Goal: Task Accomplishment & Management: Manage account settings

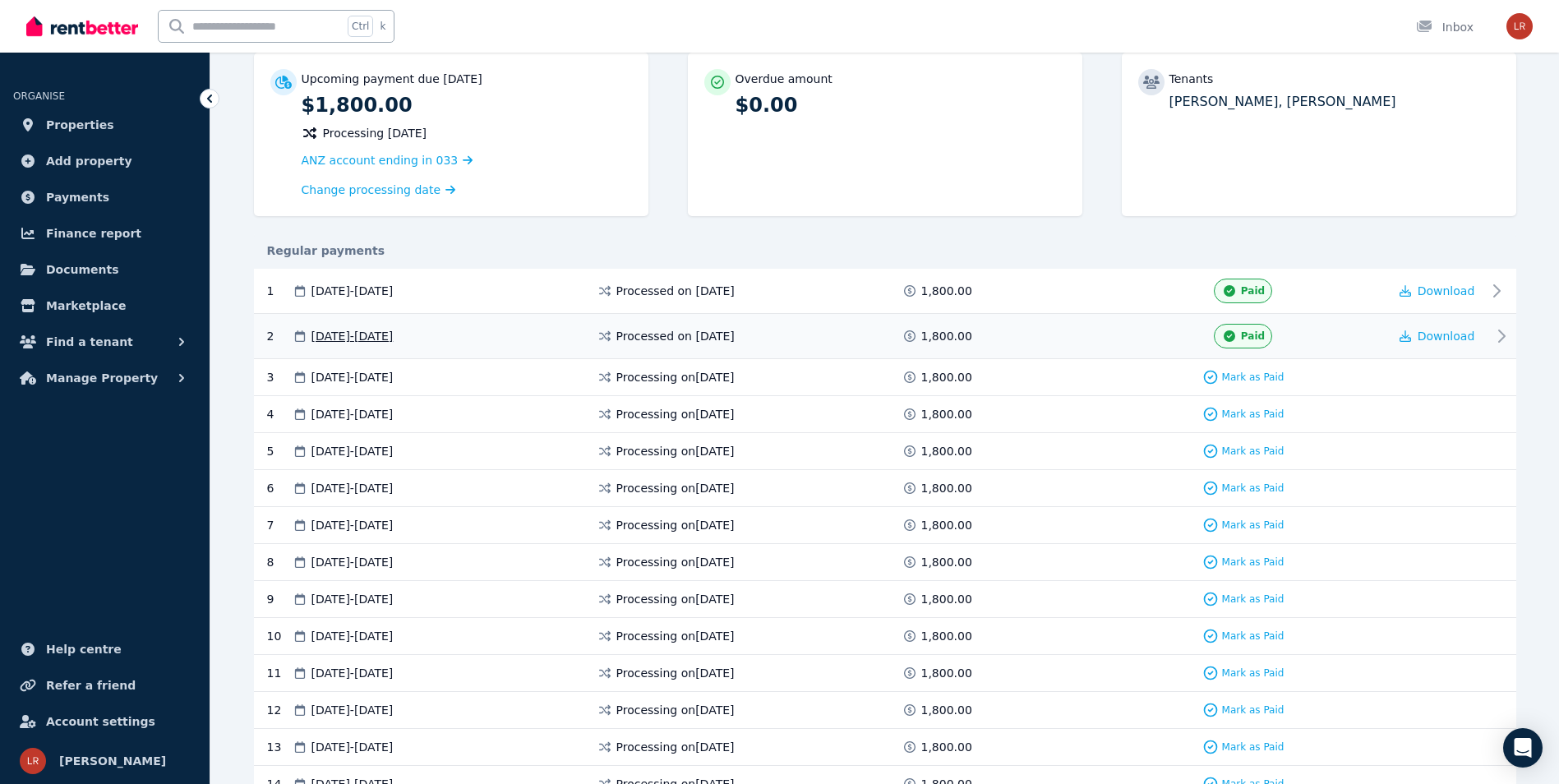
scroll to position [165, 0]
click at [1443, 291] on span "Download" at bounding box center [1447, 289] width 58 height 13
click at [1450, 336] on span "Download" at bounding box center [1447, 333] width 58 height 13
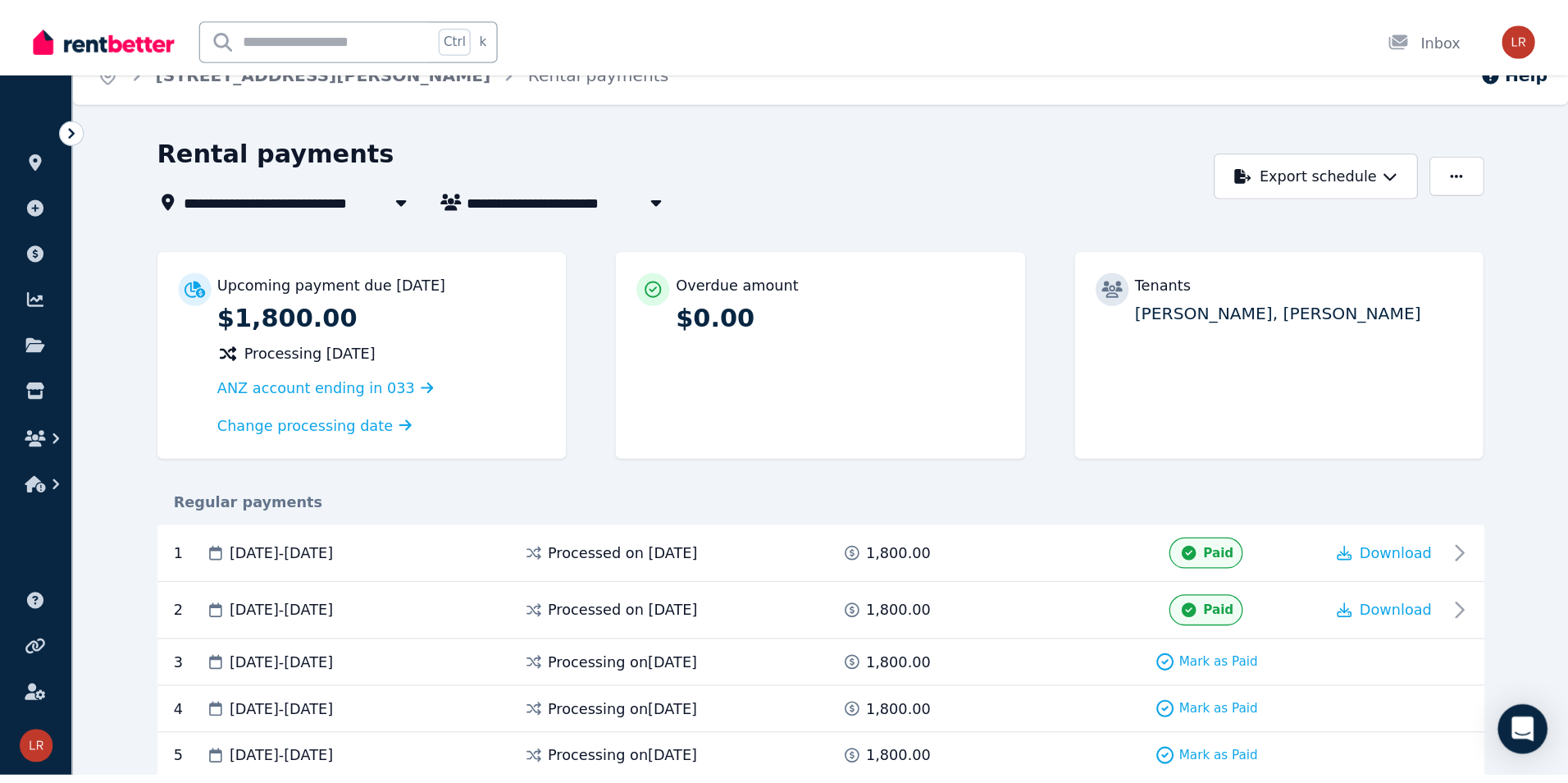
scroll to position [0, 0]
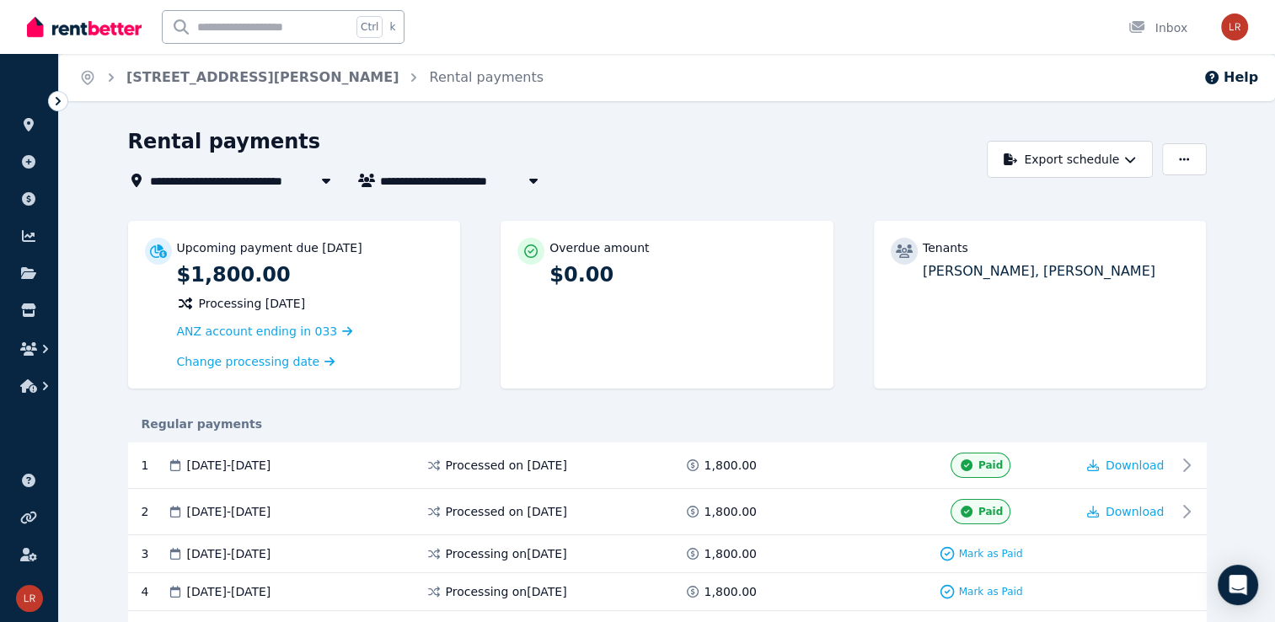
drag, startPoint x: 921, startPoint y: 275, endPoint x: 1124, endPoint y: 273, distance: 203.1
click at [1124, 273] on div "Tenants David Soldow, Jennifer Soldow" at bounding box center [1040, 260] width 299 height 44
copy p "David Soldow, Jennifer Soldow"
drag, startPoint x: 321, startPoint y: 465, endPoint x: 233, endPoint y: 464, distance: 88.5
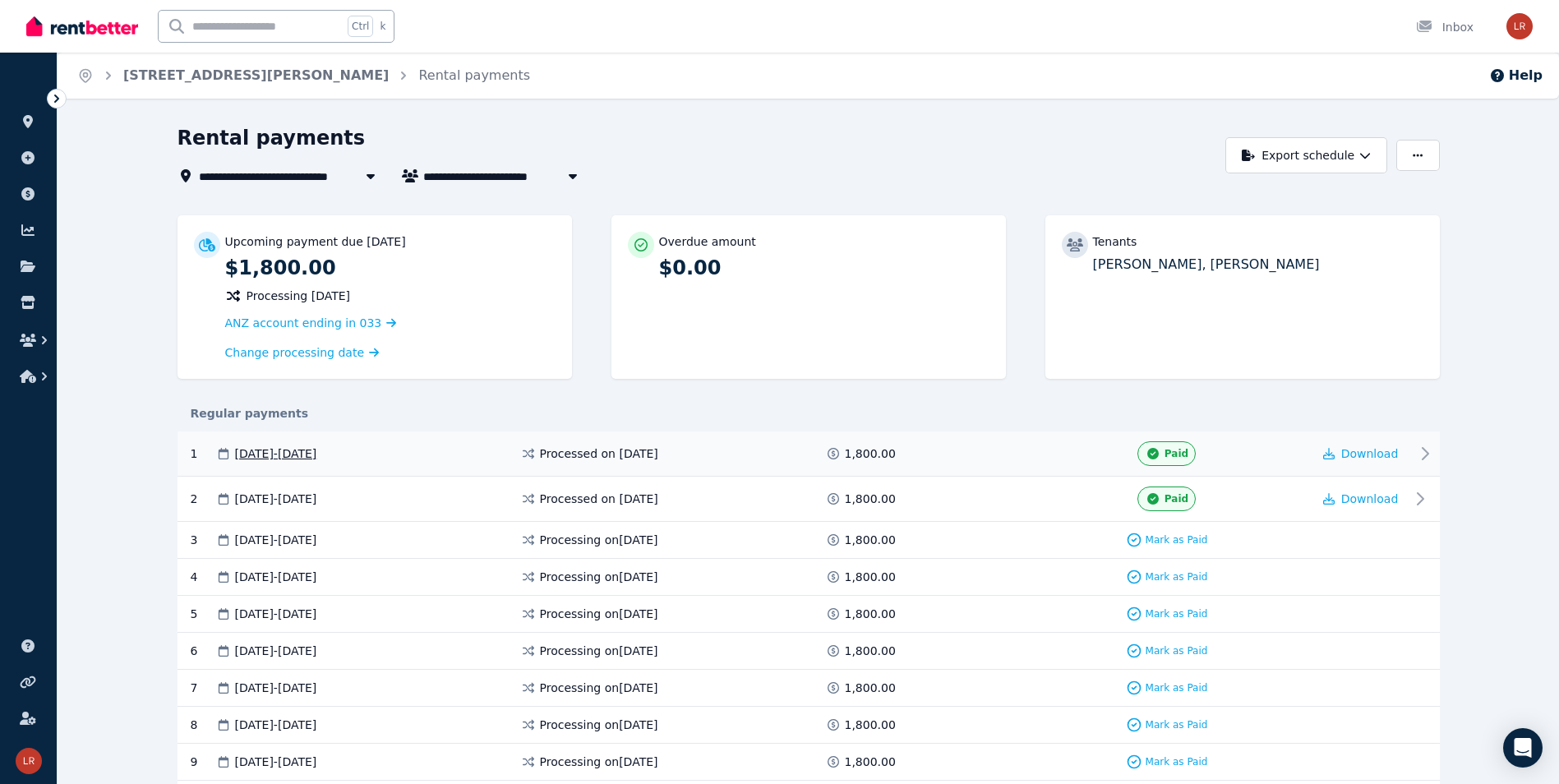
click at [938, 454] on span at bounding box center [961, 452] width 123 height 24
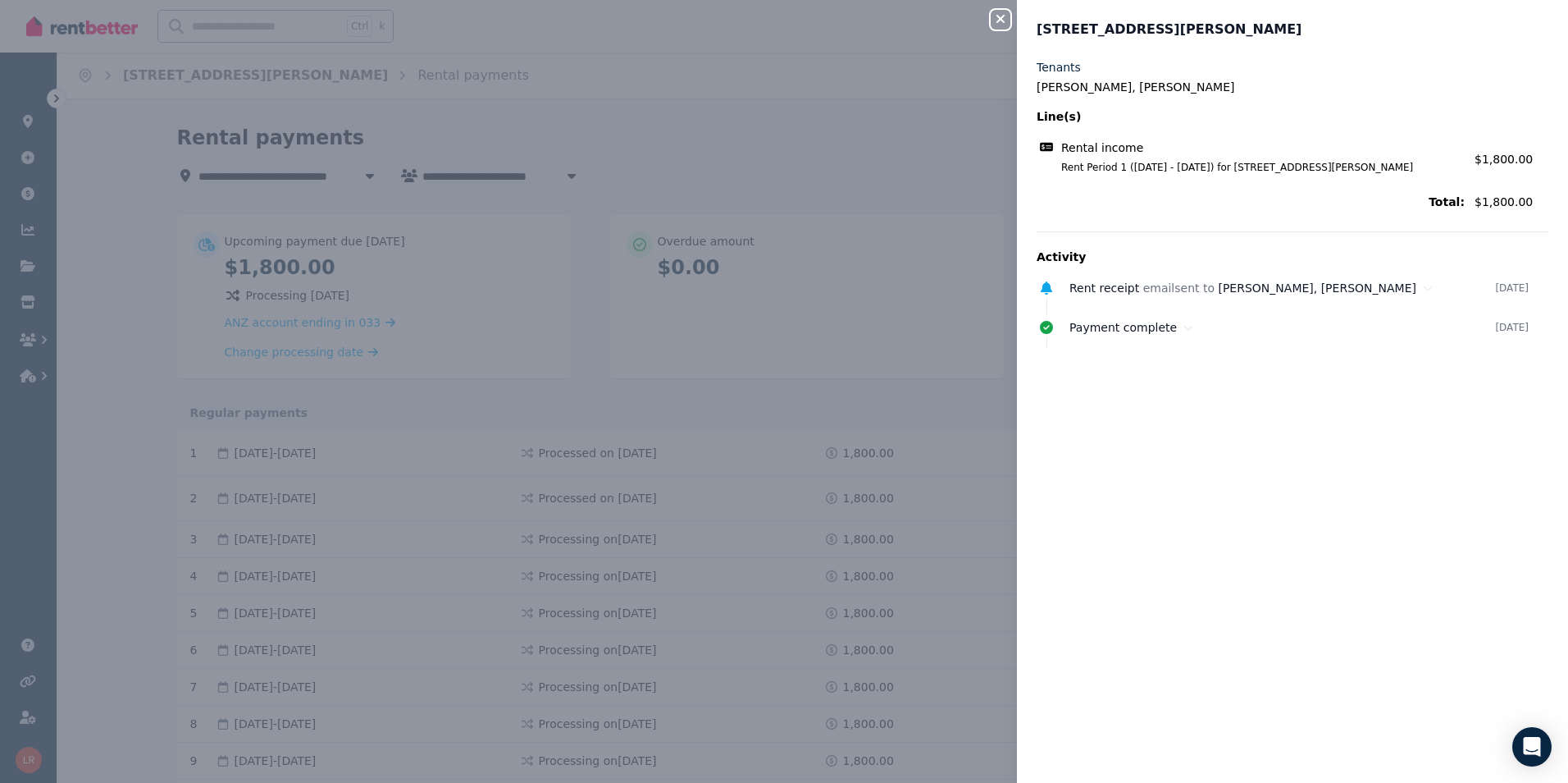
click at [994, 18] on icon "button" at bounding box center [1001, 19] width 19 height 13
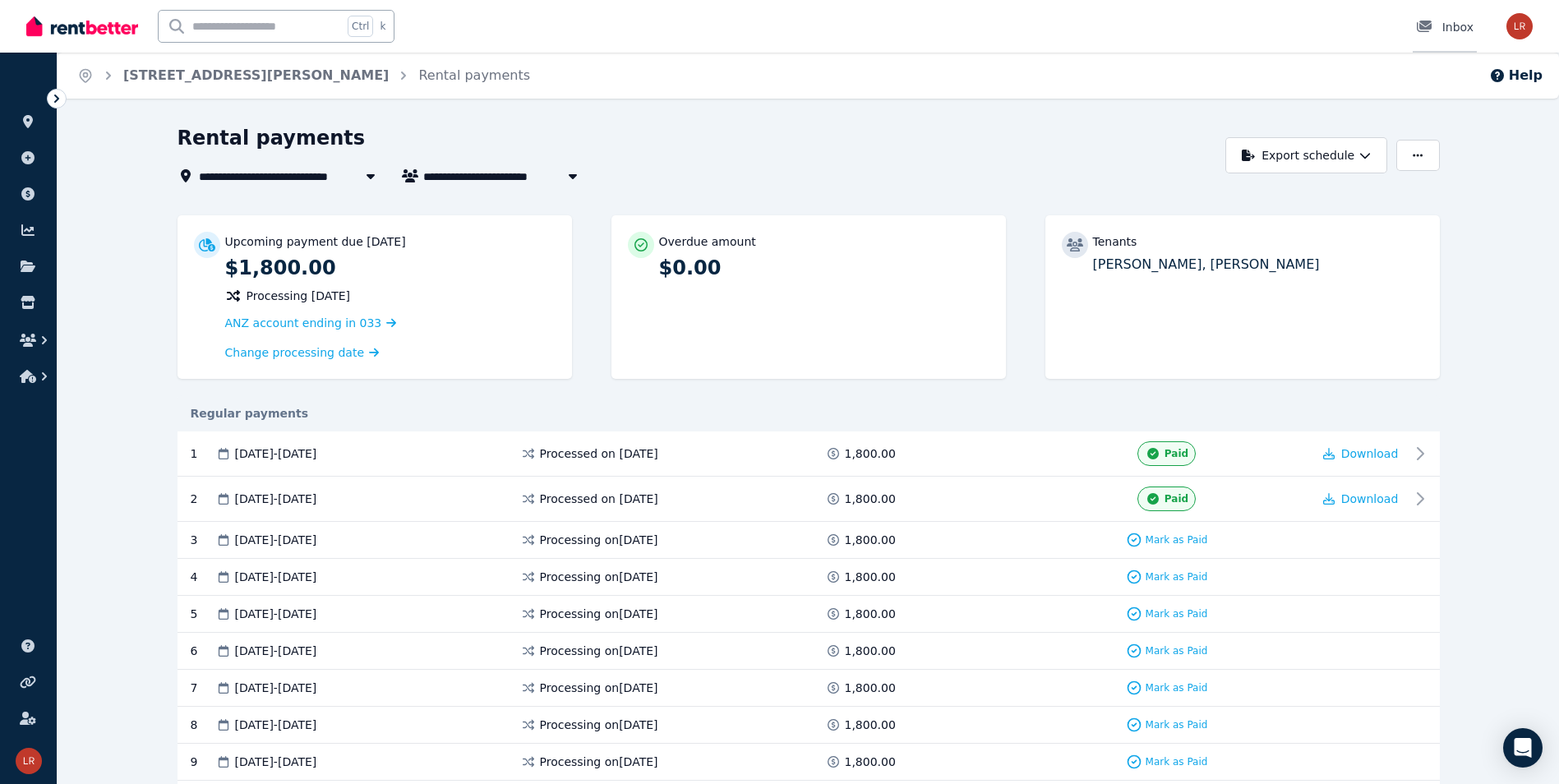
click at [1451, 24] on div "Inbox" at bounding box center [1445, 26] width 58 height 17
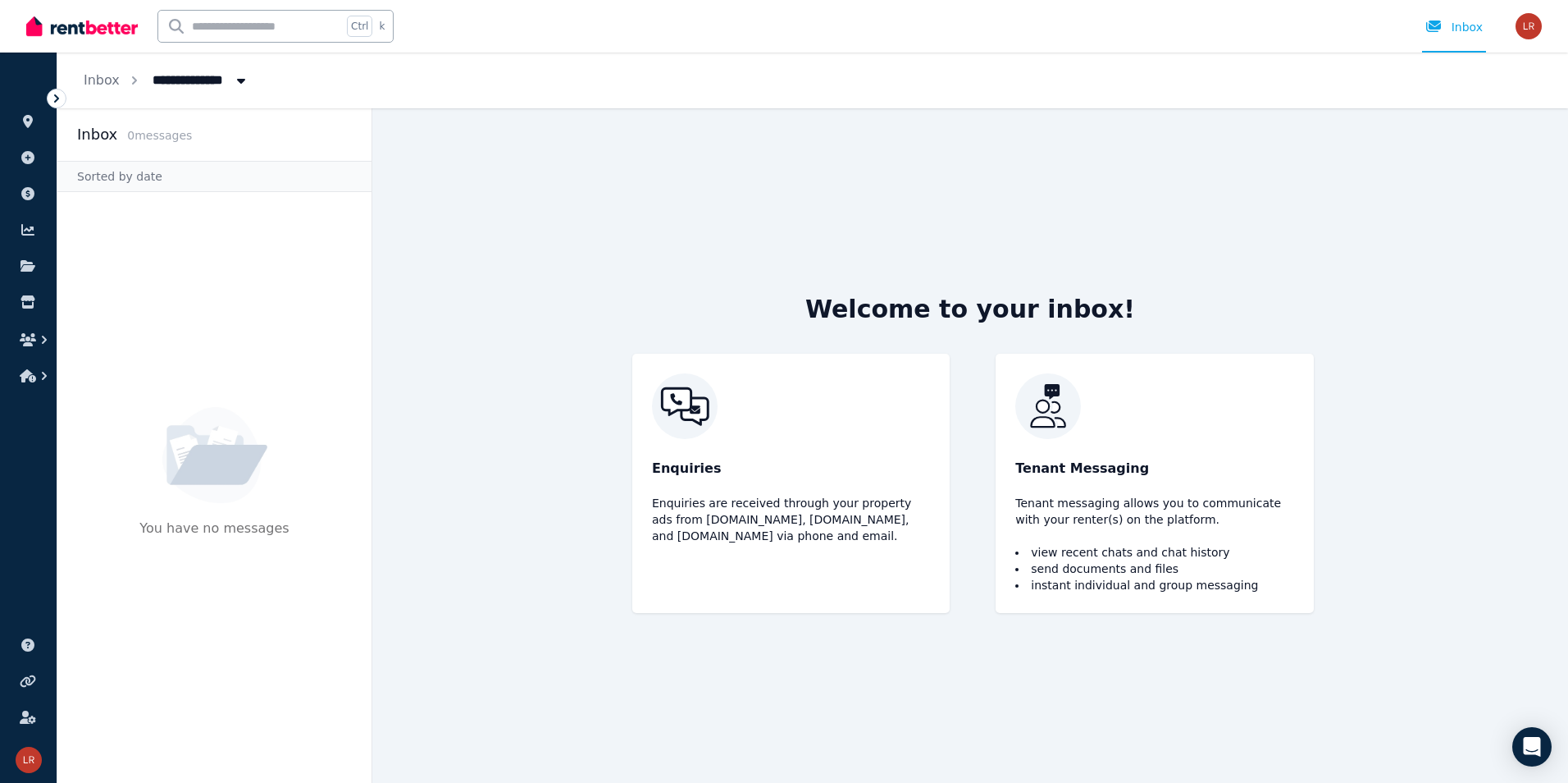
click at [178, 83] on span "All Properties" at bounding box center [206, 78] width 128 height 26
click at [206, 145] on span "[STREET_ADDRESS][PERSON_NAME]" at bounding box center [236, 146] width 165 height 17
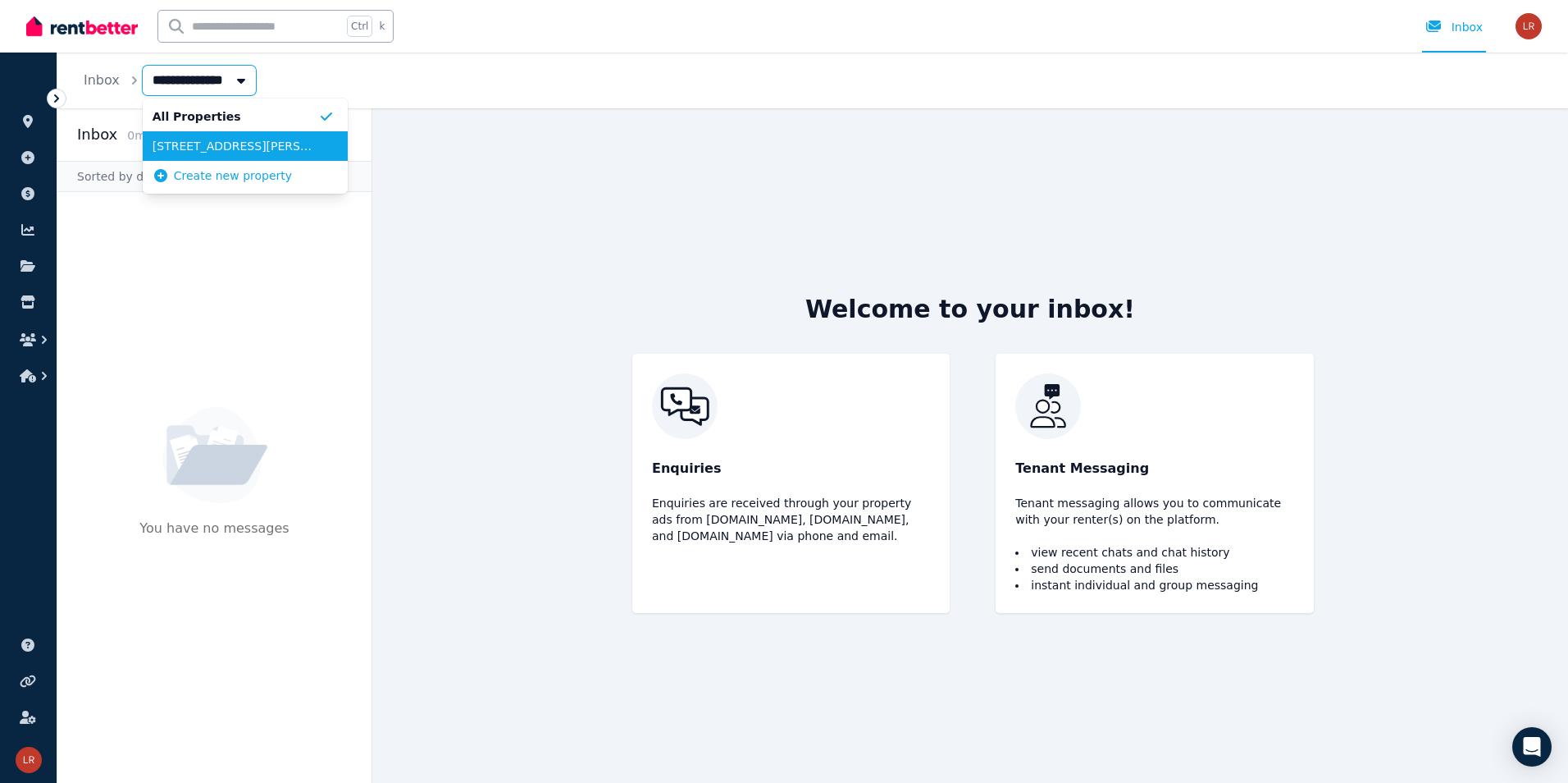
type input "**********"
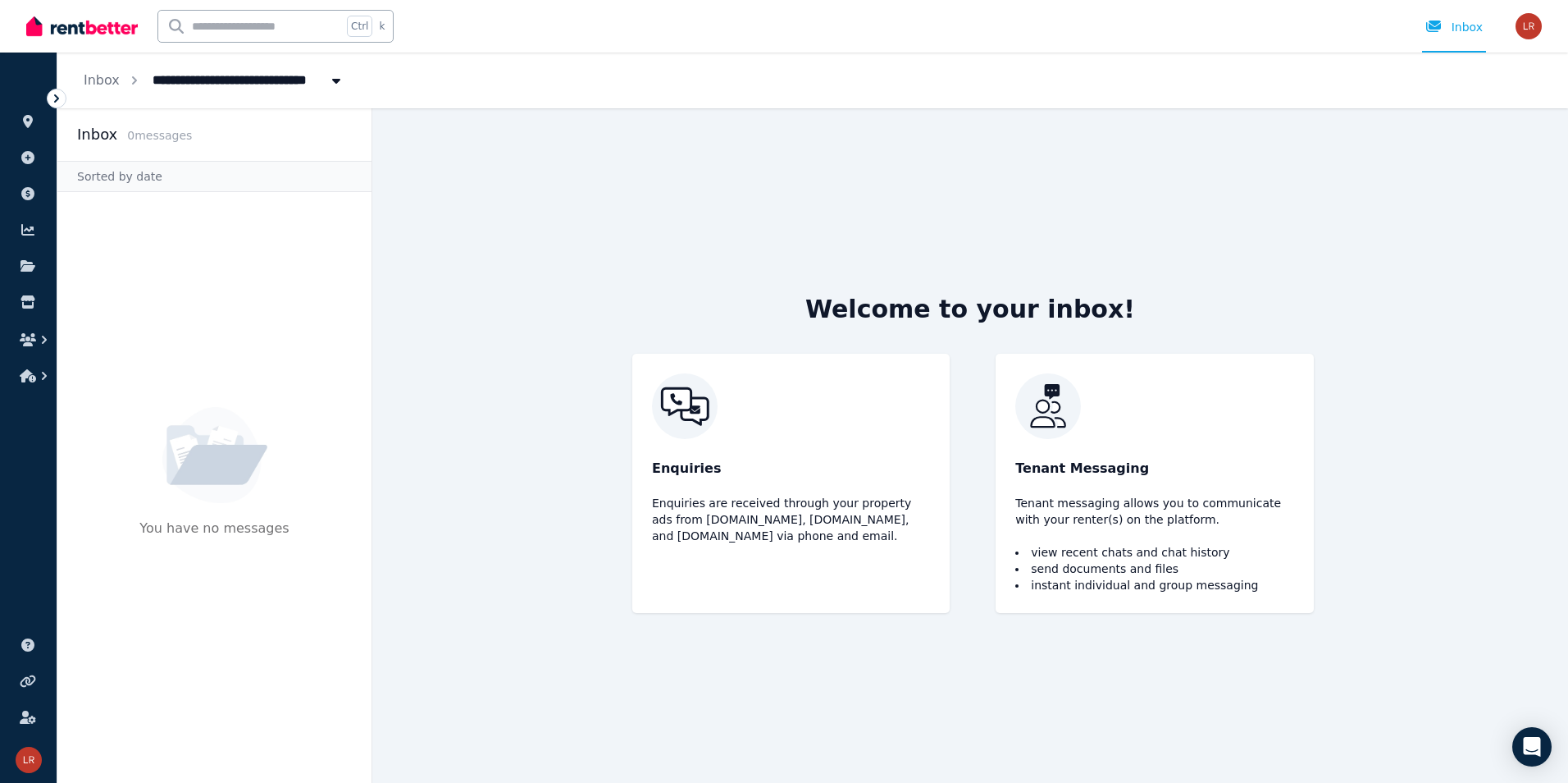
click at [88, 26] on img at bounding box center [82, 25] width 112 height 24
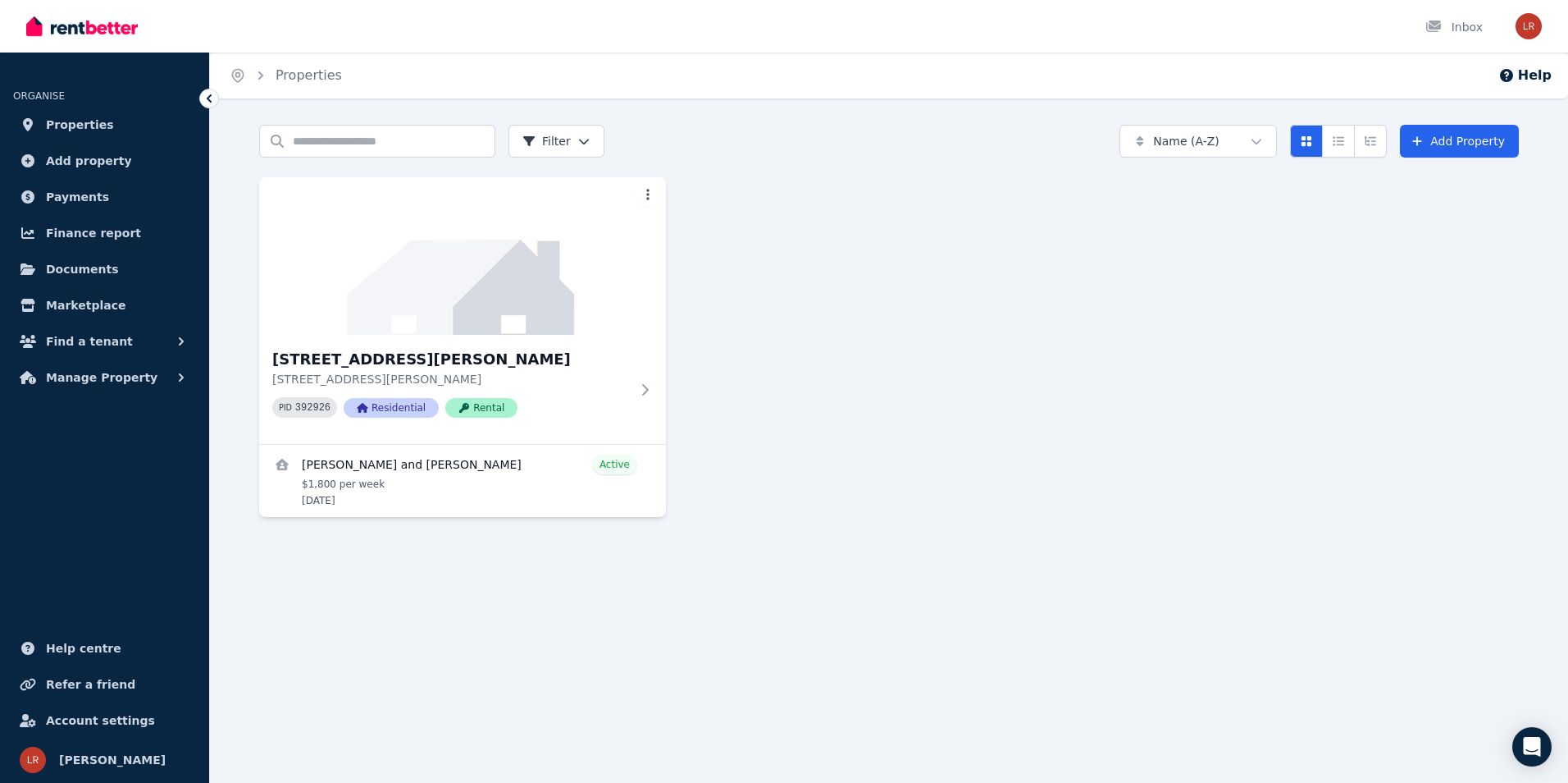
click at [128, 29] on img at bounding box center [82, 25] width 112 height 24
click at [74, 714] on span "Account settings" at bounding box center [100, 721] width 109 height 19
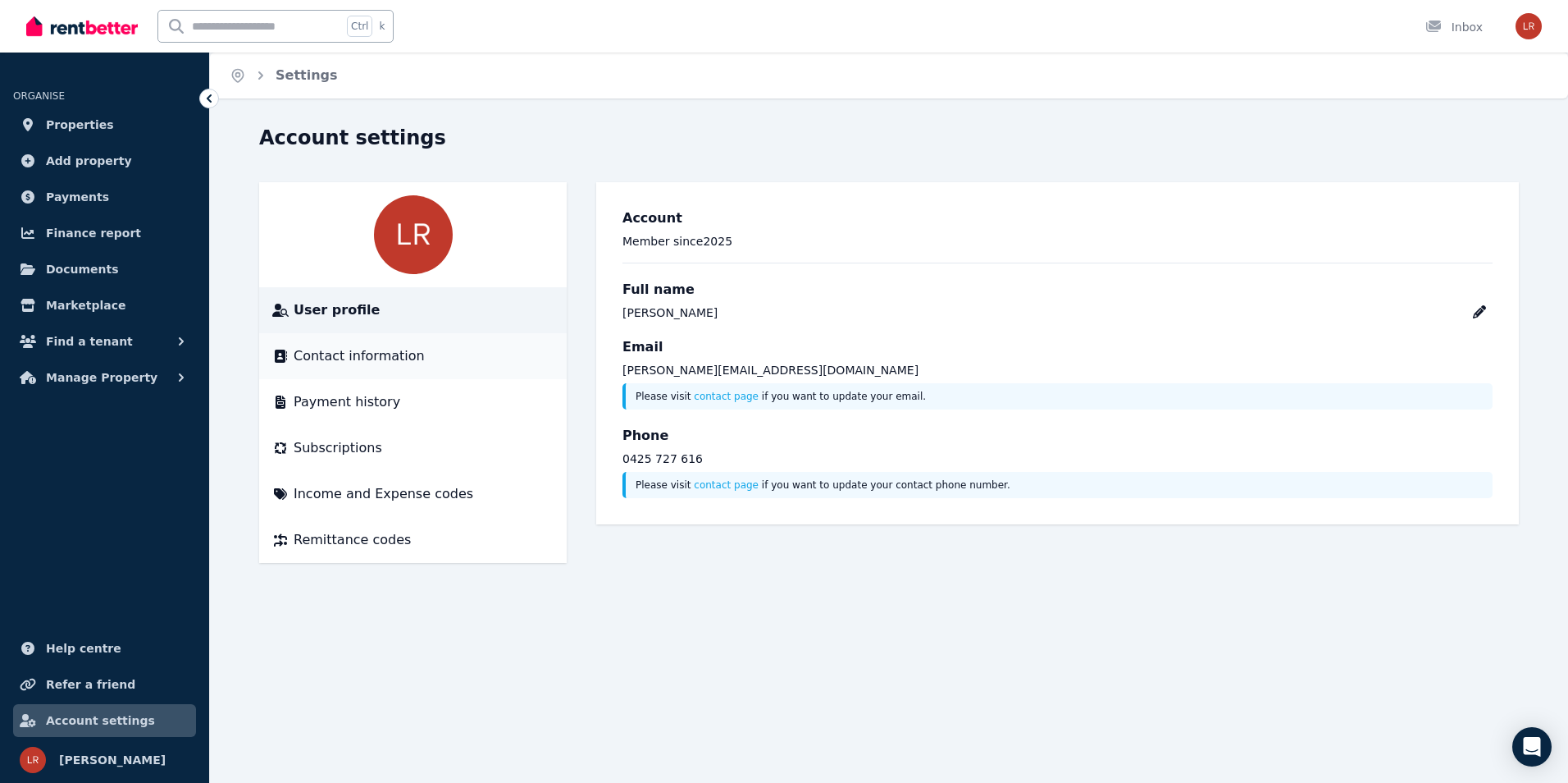
click at [346, 363] on span "Contact information" at bounding box center [359, 356] width 131 height 19
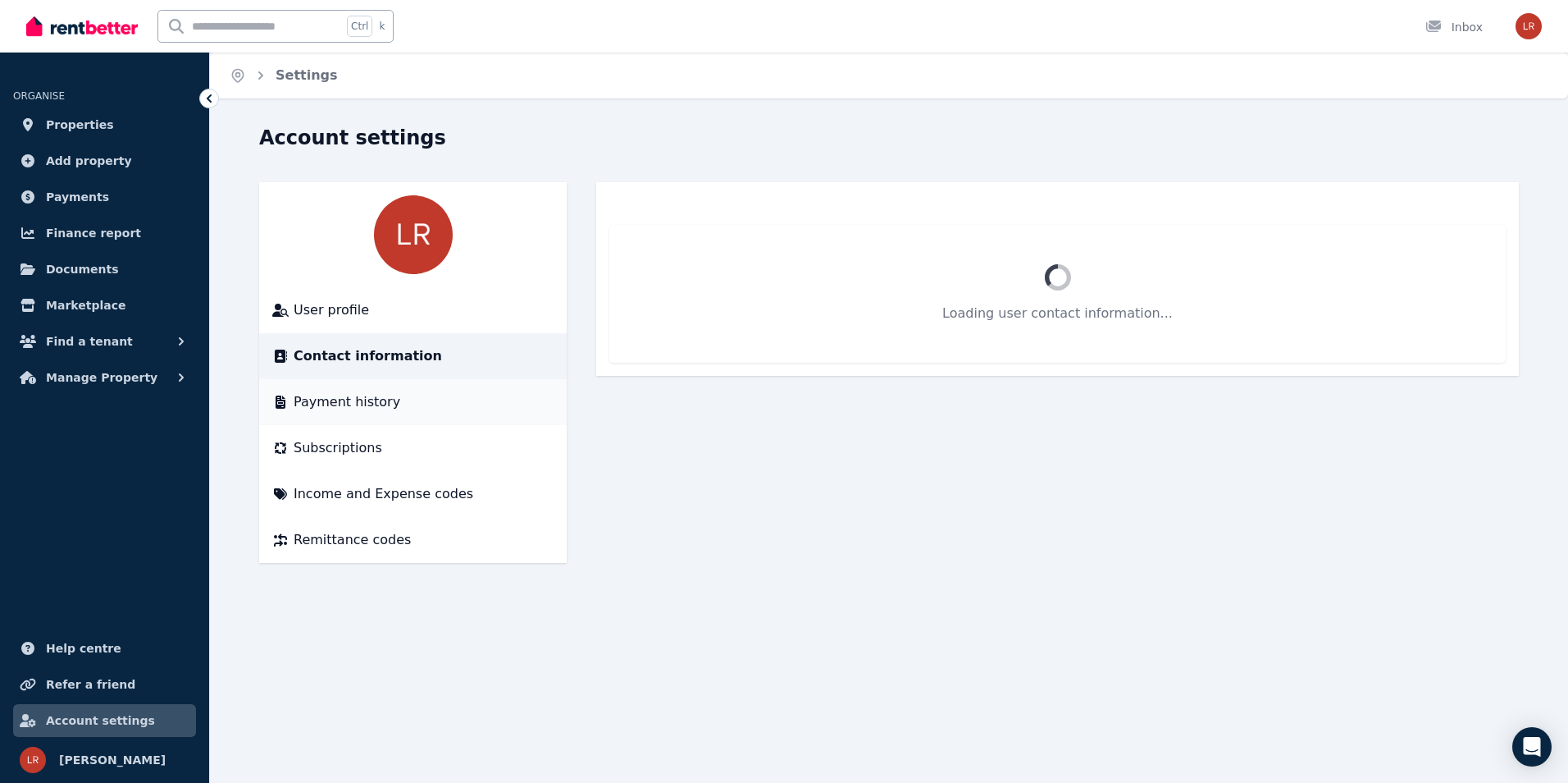
click at [346, 409] on span "Payment history" at bounding box center [347, 402] width 107 height 19
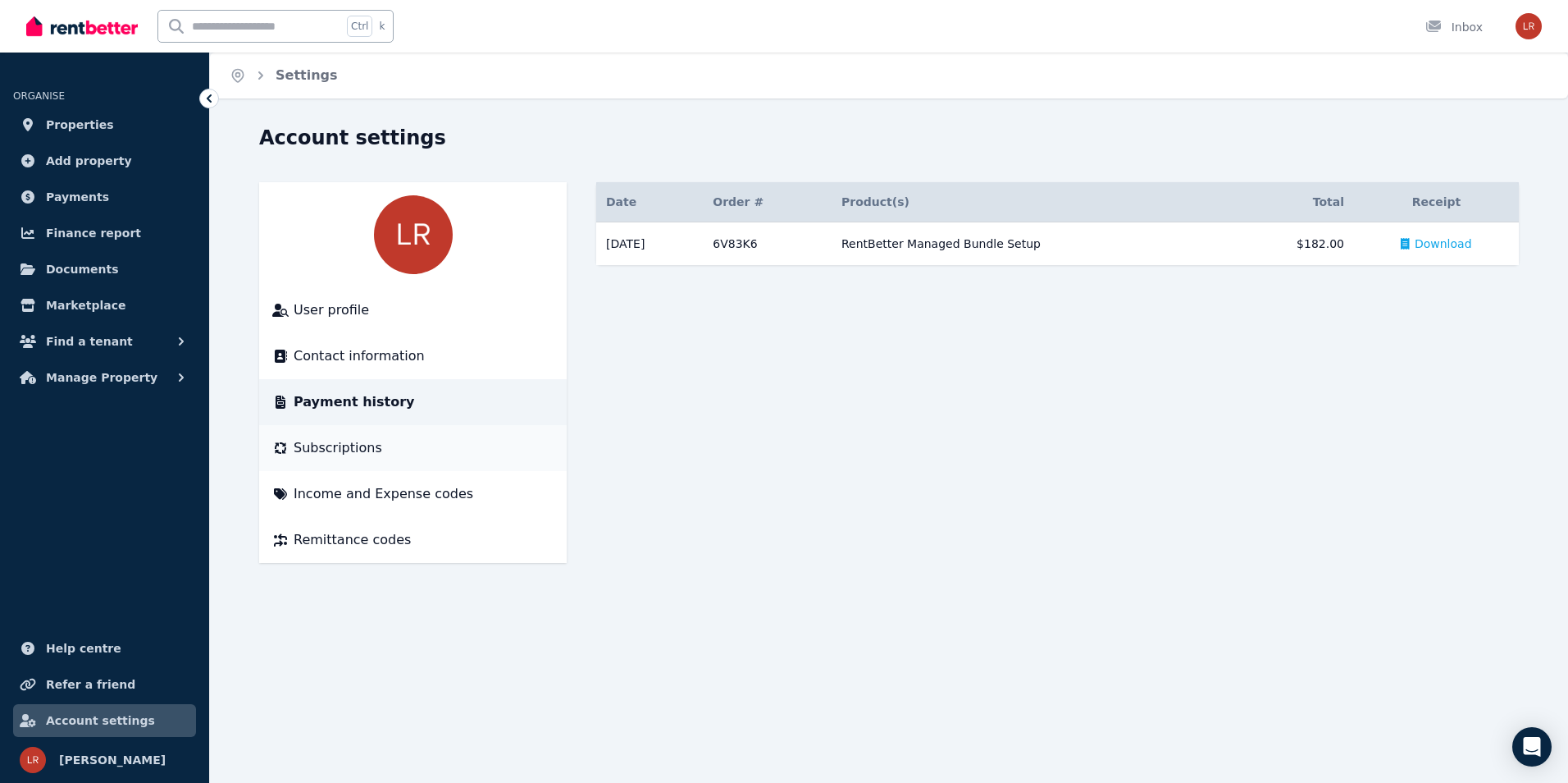
click at [364, 451] on span "Subscriptions" at bounding box center [338, 448] width 89 height 19
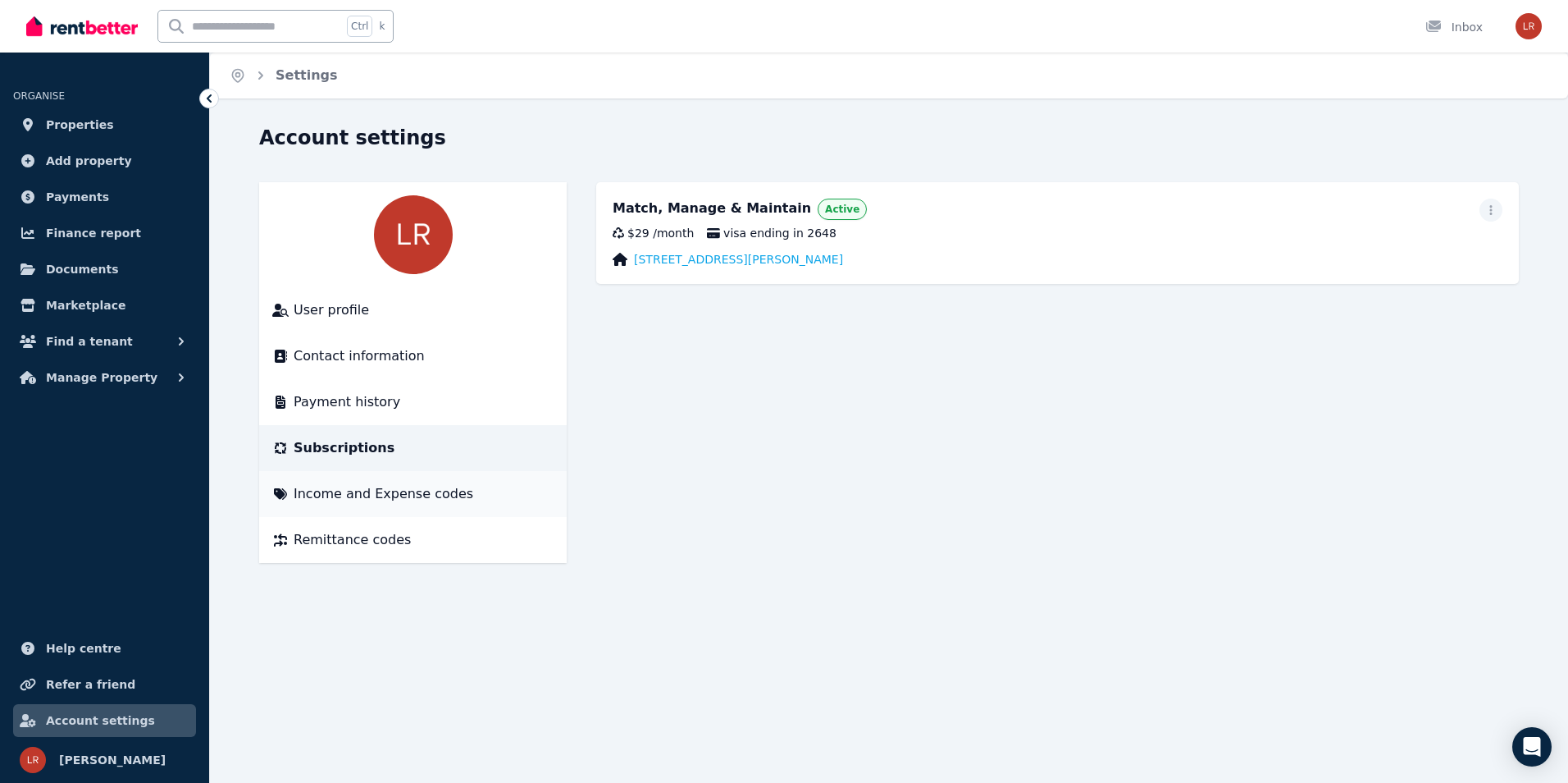
click at [364, 502] on span "Income and Expense codes" at bounding box center [383, 494] width 180 height 19
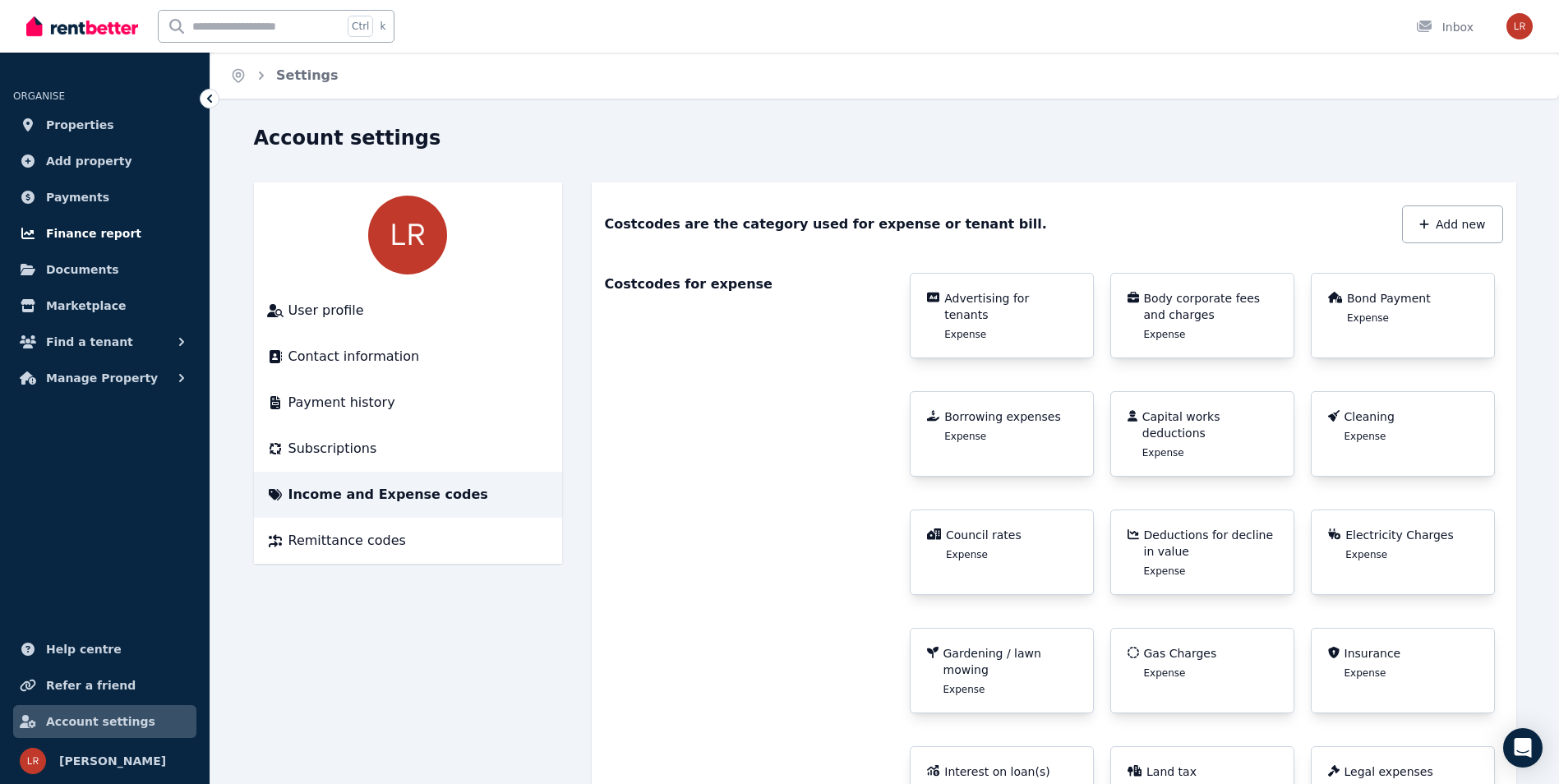
click at [89, 233] on span "Finance report" at bounding box center [94, 233] width 96 height 20
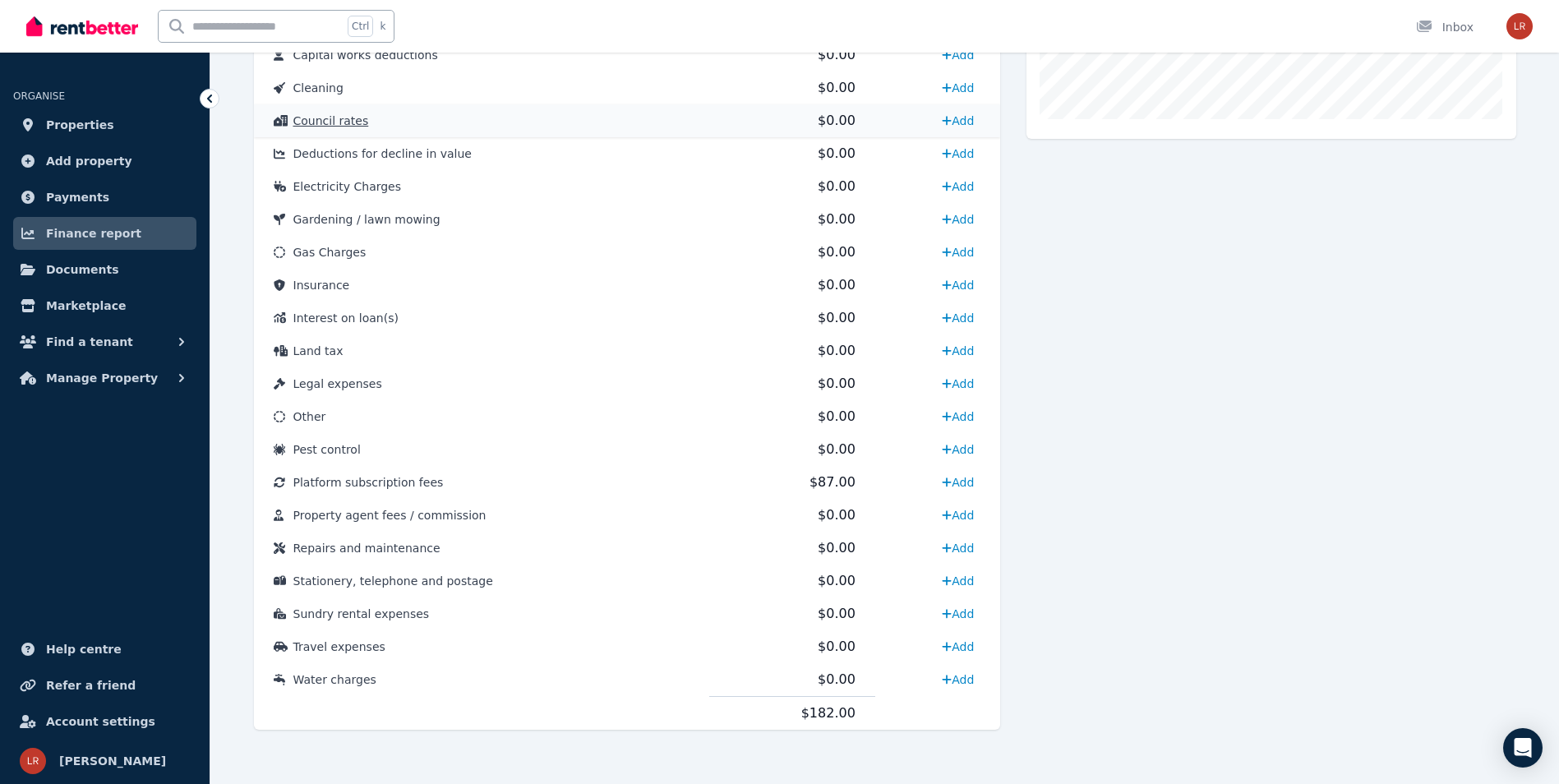
scroll to position [655, 0]
click at [100, 192] on link "Payments" at bounding box center [104, 197] width 183 height 33
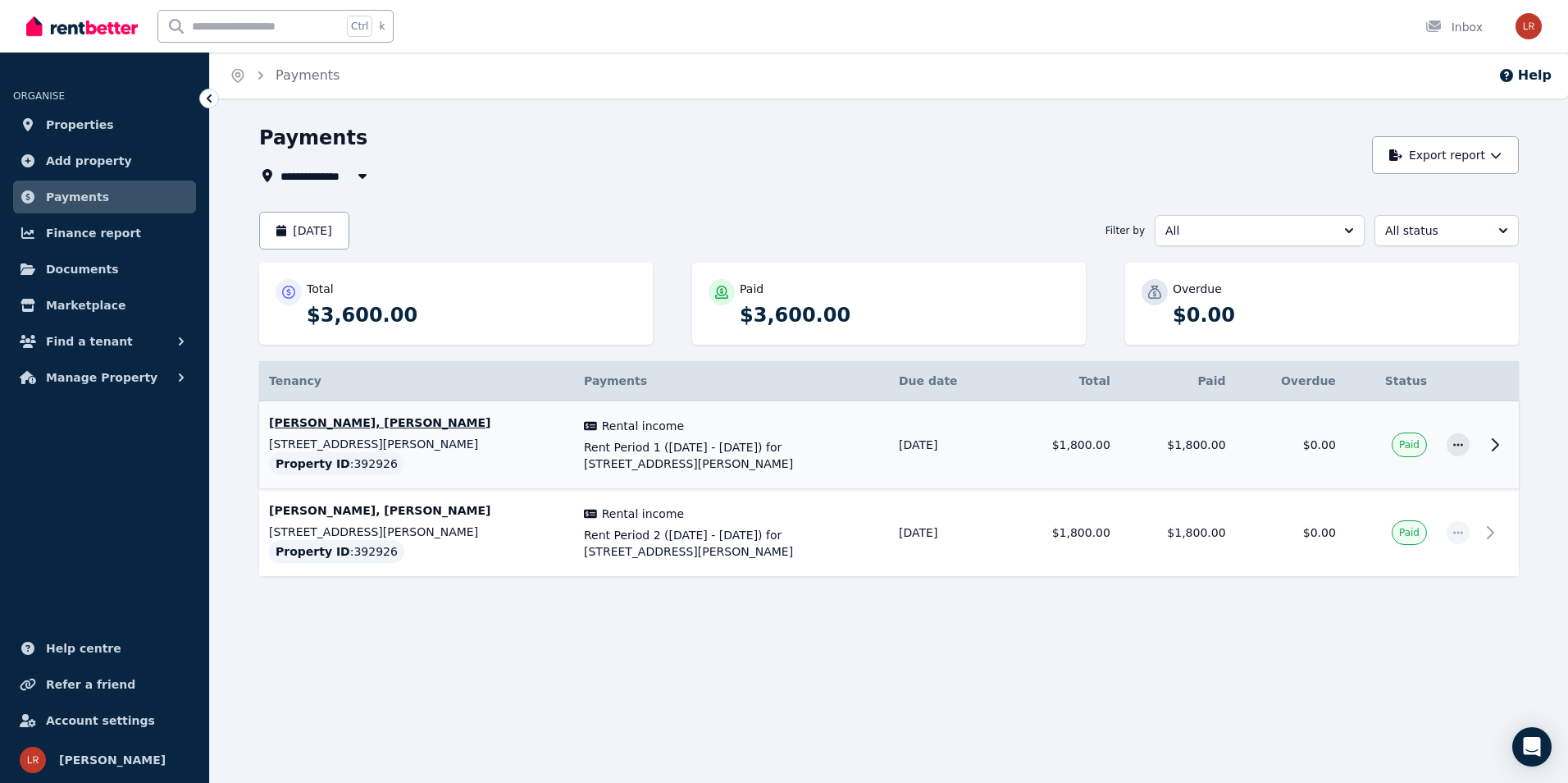
click at [1495, 458] on td at bounding box center [1499, 445] width 39 height 88
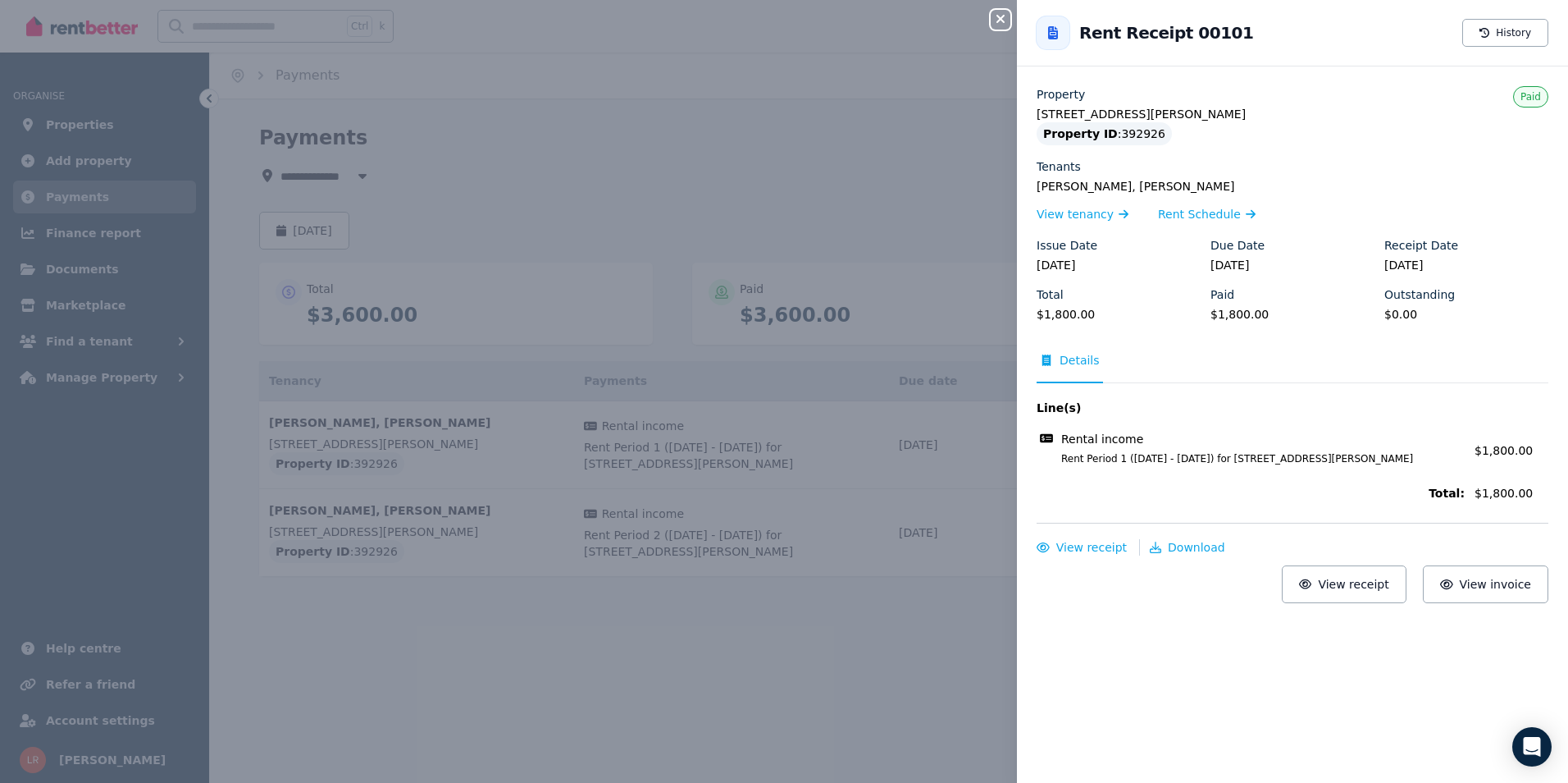
click at [998, 20] on icon "button" at bounding box center [1001, 19] width 19 height 13
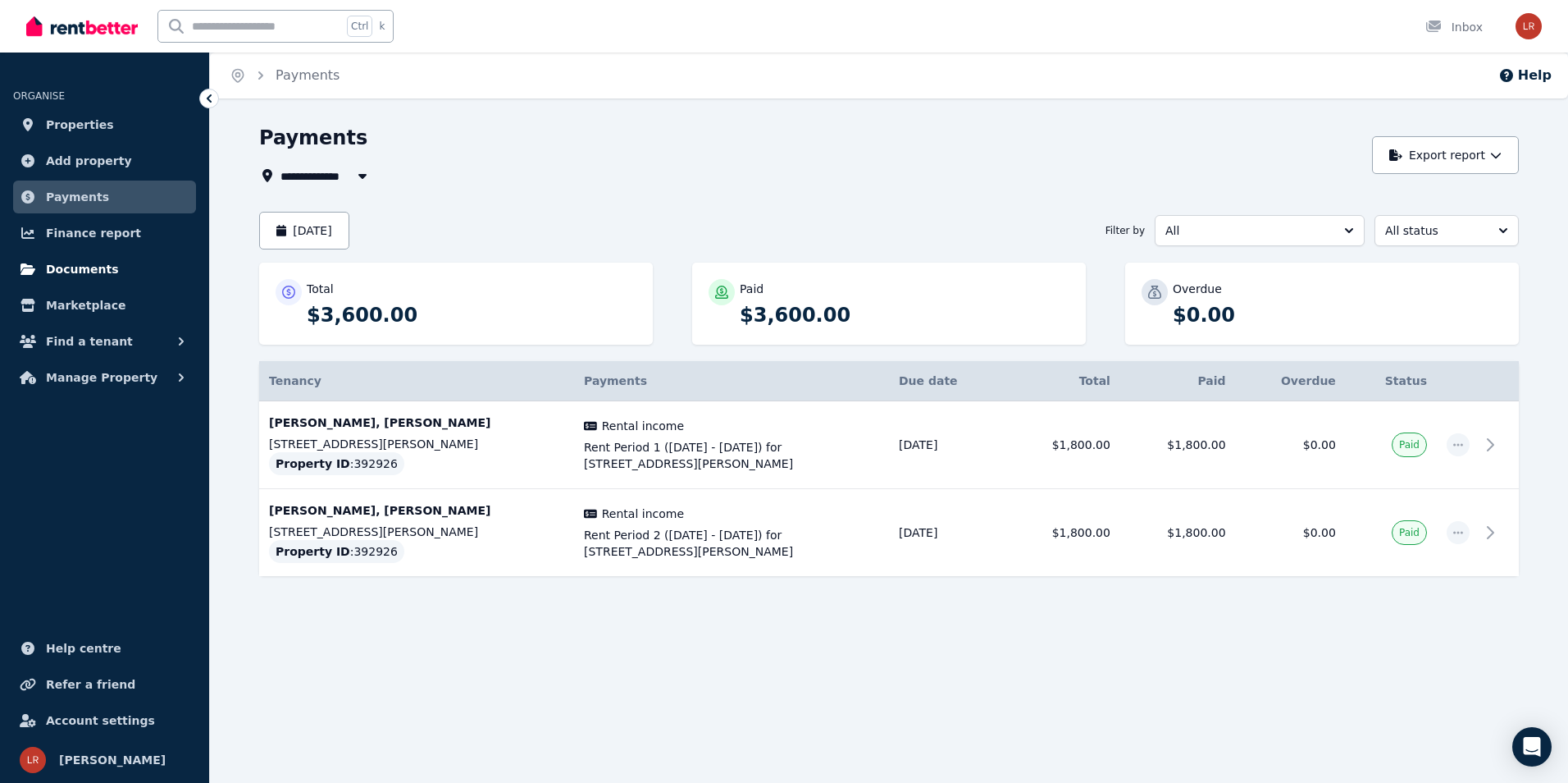
click at [75, 271] on span "Documents" at bounding box center [82, 269] width 73 height 19
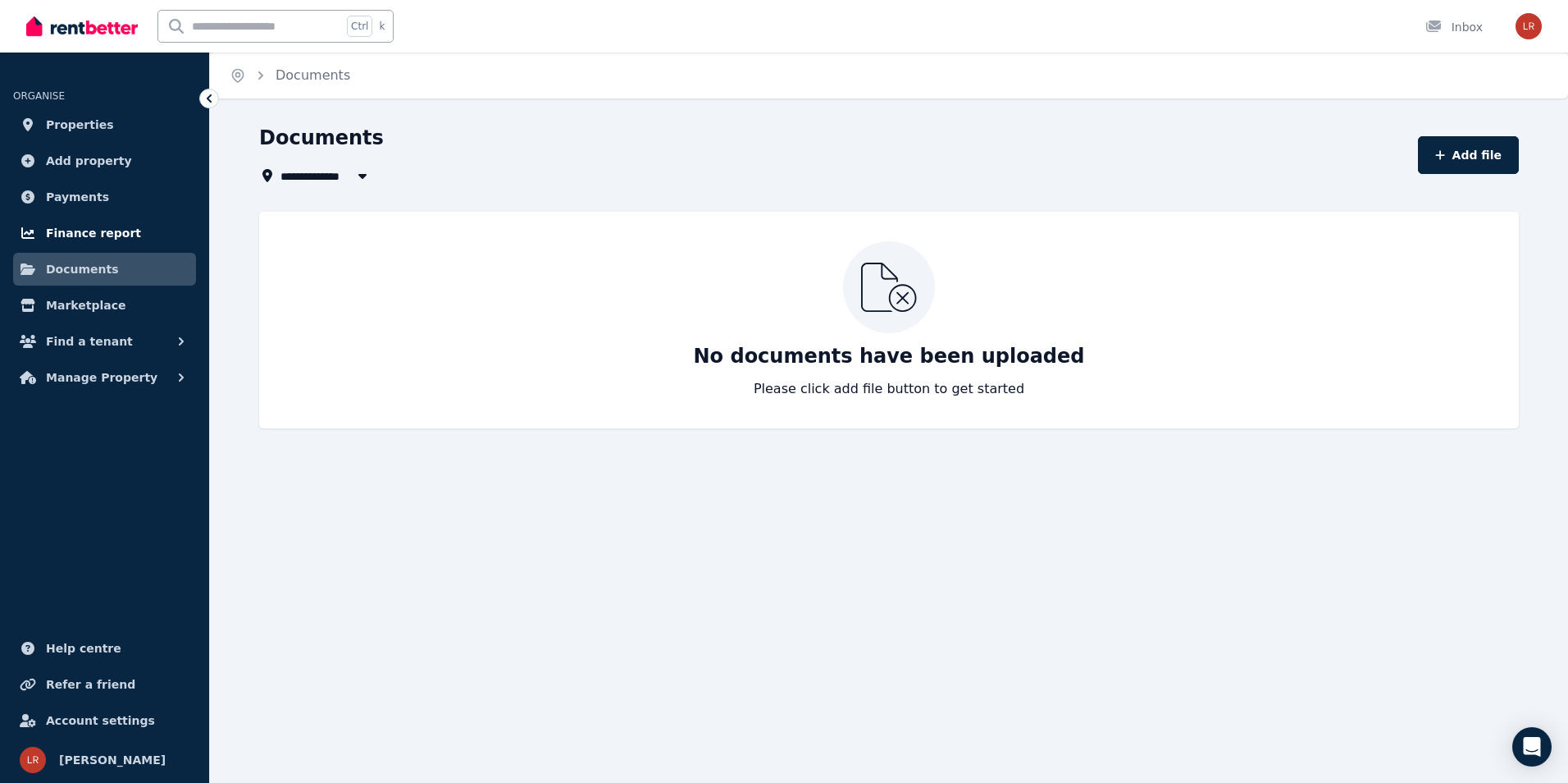
click at [76, 243] on link "Finance report" at bounding box center [104, 233] width 183 height 33
